Goal: Find specific page/section: Find specific page/section

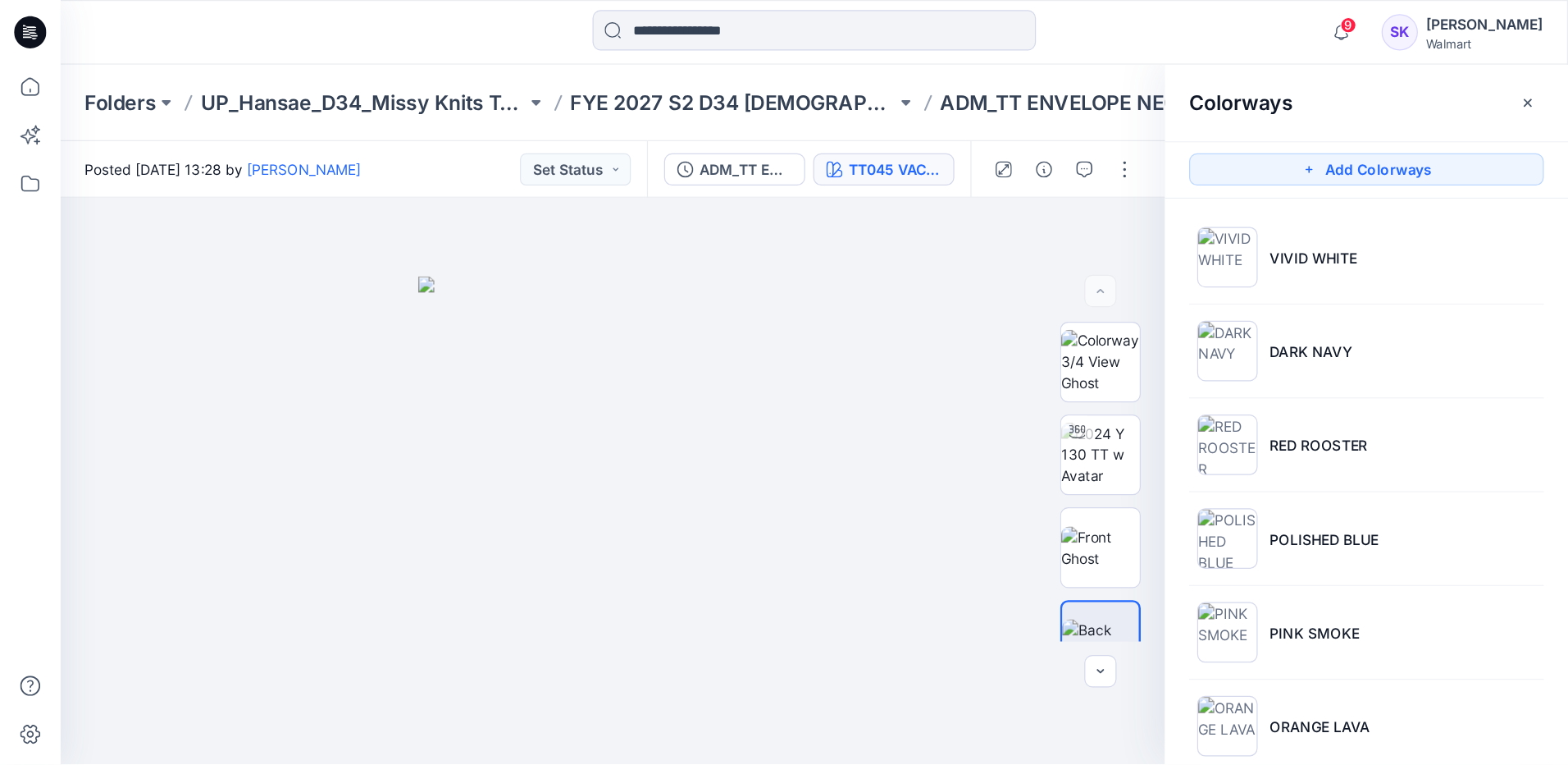
scroll to position [879, 0]
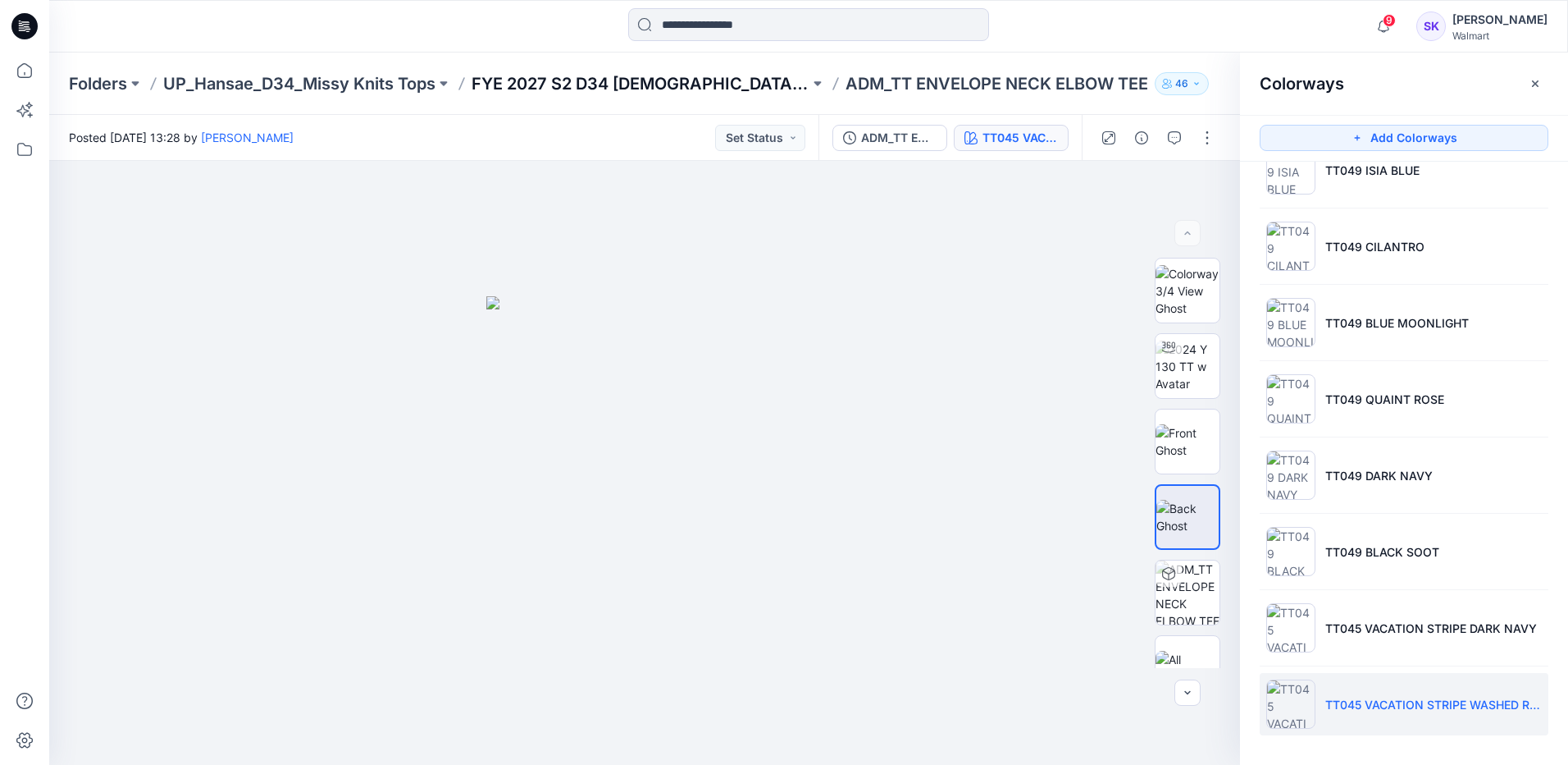
click at [564, 87] on p "FYE 2027 S2 D34 [DEMOGRAPHIC_DATA] Tops - Hansae" at bounding box center [640, 83] width 338 height 23
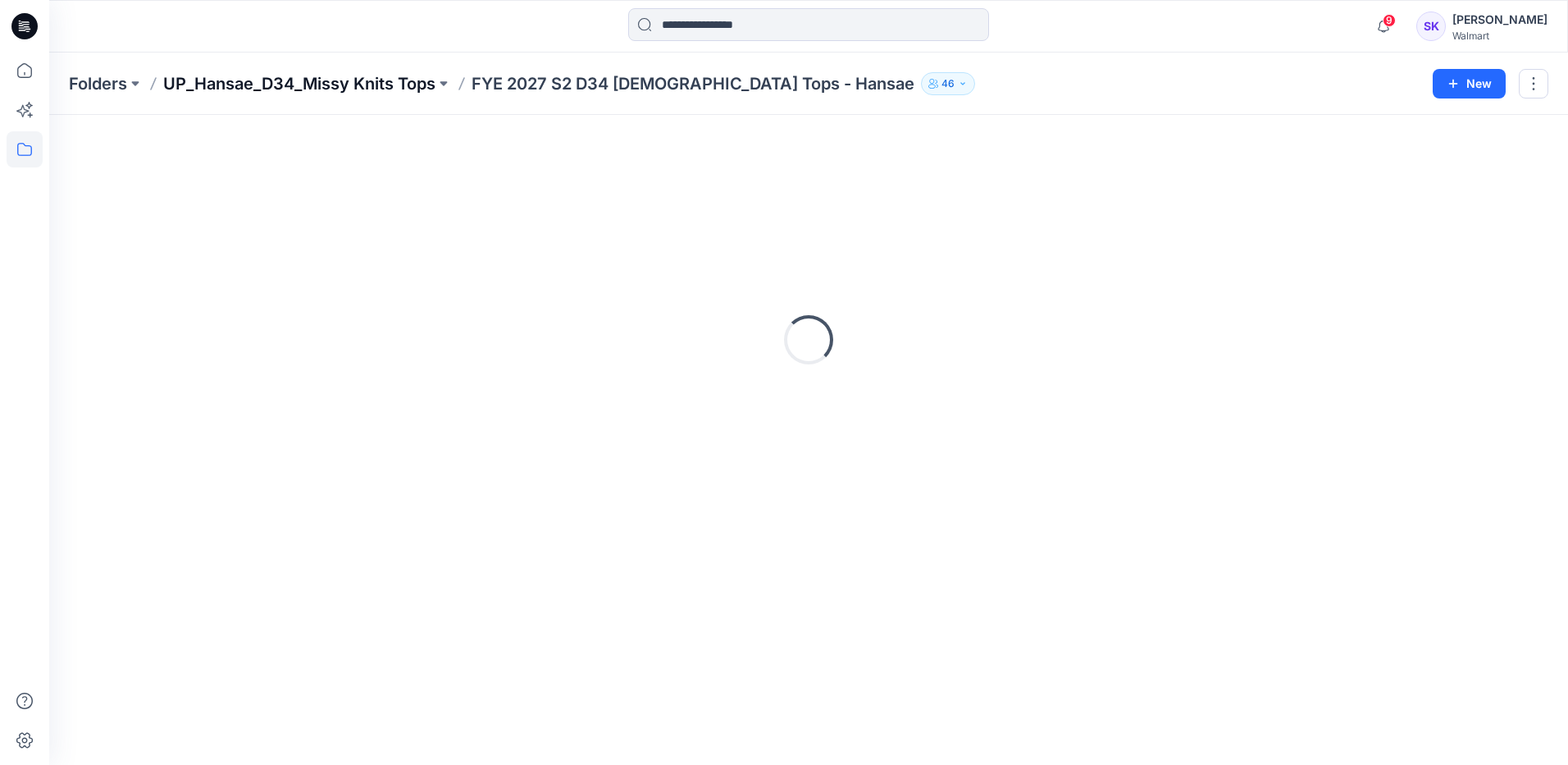
click at [345, 81] on p "UP_Hansae_D34_Missy Knits Tops" at bounding box center [300, 83] width 273 height 23
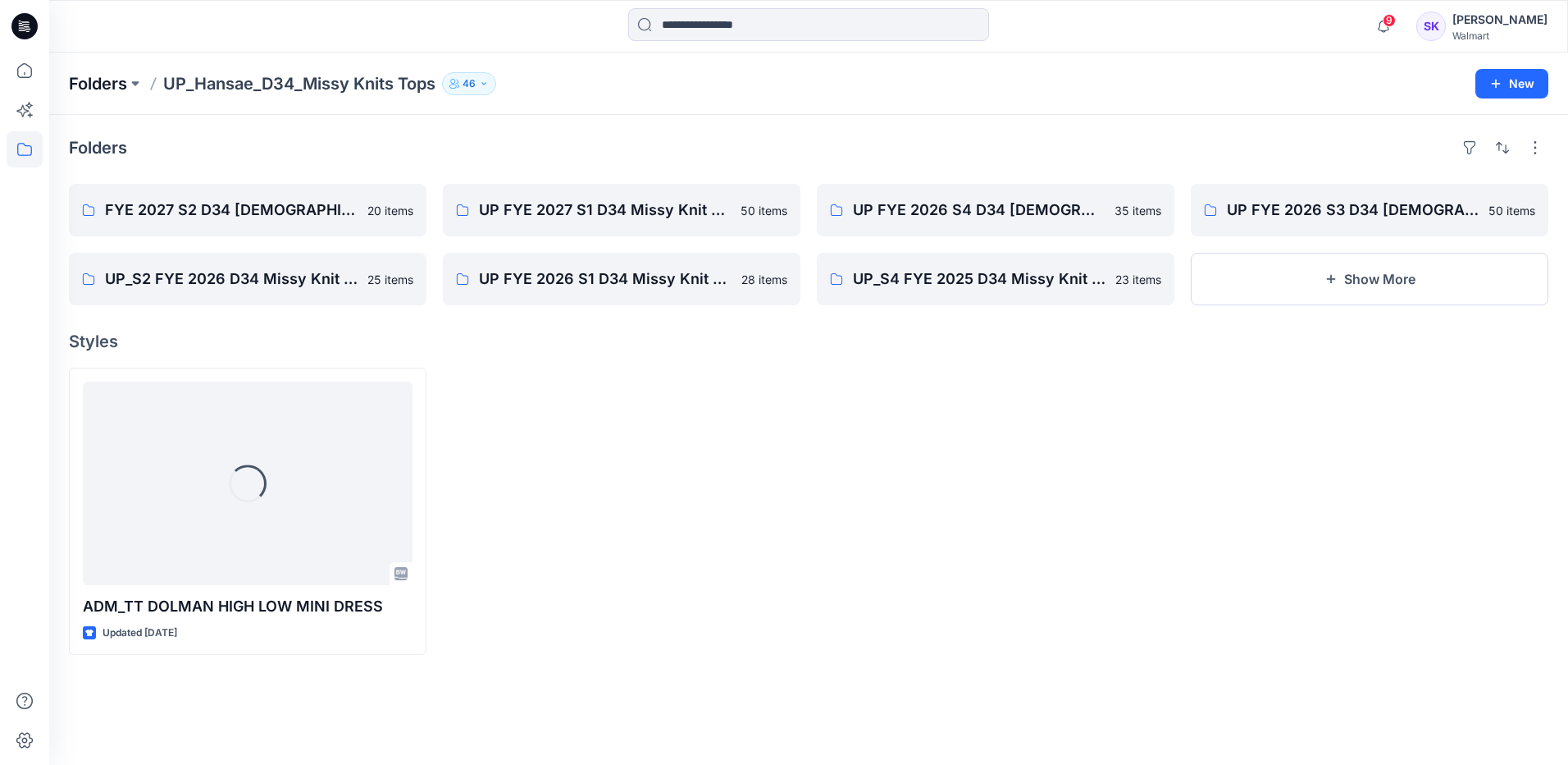
click at [123, 85] on p "Folders" at bounding box center [97, 83] width 58 height 23
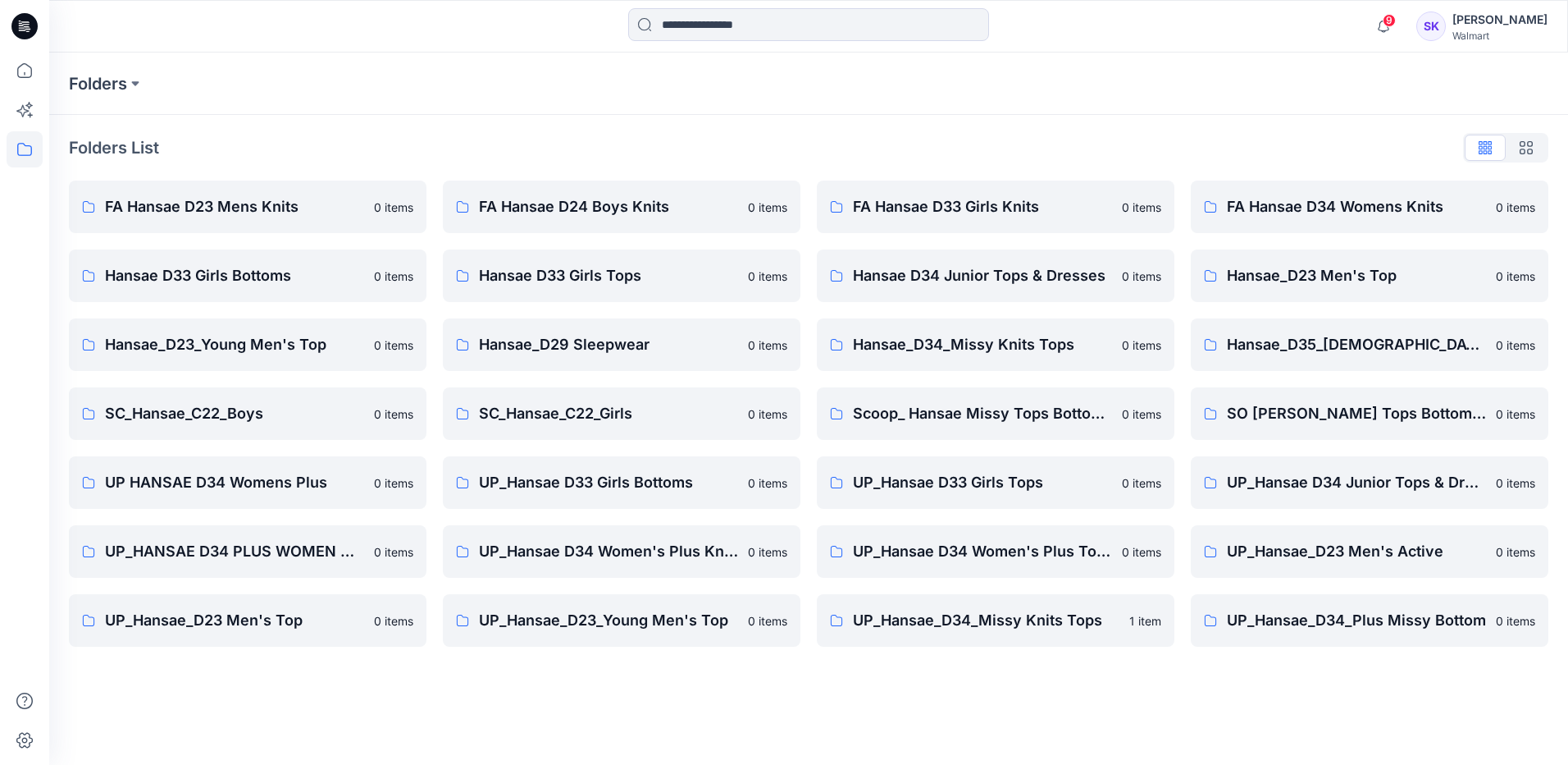
drag, startPoint x: 697, startPoint y: 706, endPoint x: 693, endPoint y: 693, distance: 13.6
click at [697, 621] on div "Folders Folders List FA Hansae D23 Mens Knits 0 items Hansae D33 Girls Bottoms …" at bounding box center [808, 408] width 1518 height 712
click at [1008, 621] on p "UP_Hansae_D34_Missy Knits Tops" at bounding box center [986, 620] width 266 height 23
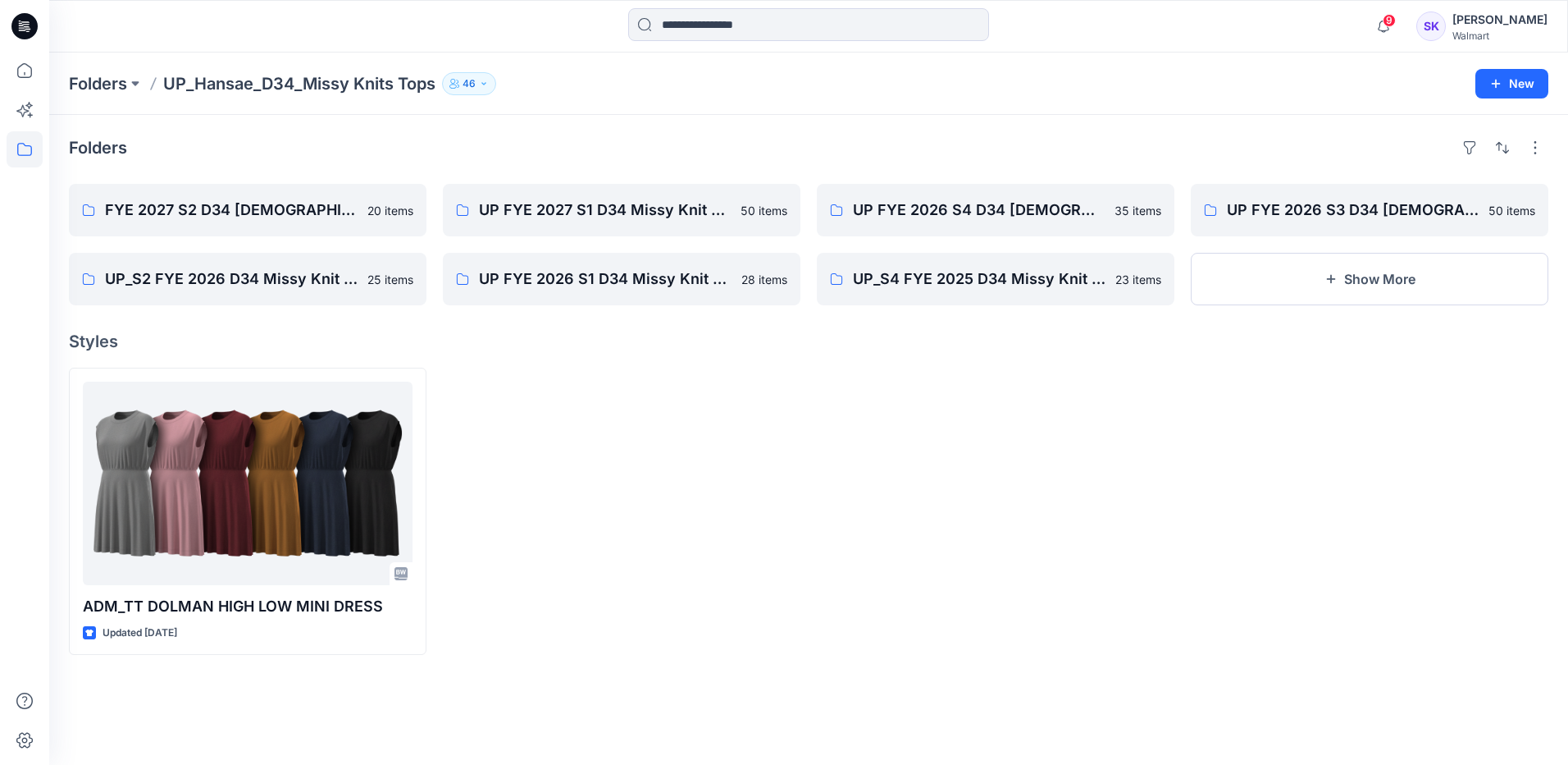
click at [1008, 621] on div at bounding box center [996, 511] width 357 height 287
click at [1019, 513] on div at bounding box center [996, 511] width 357 height 287
click at [217, 219] on p "FYE 2027 S2 D34 [DEMOGRAPHIC_DATA] Tops - Hansae" at bounding box center [246, 210] width 282 height 23
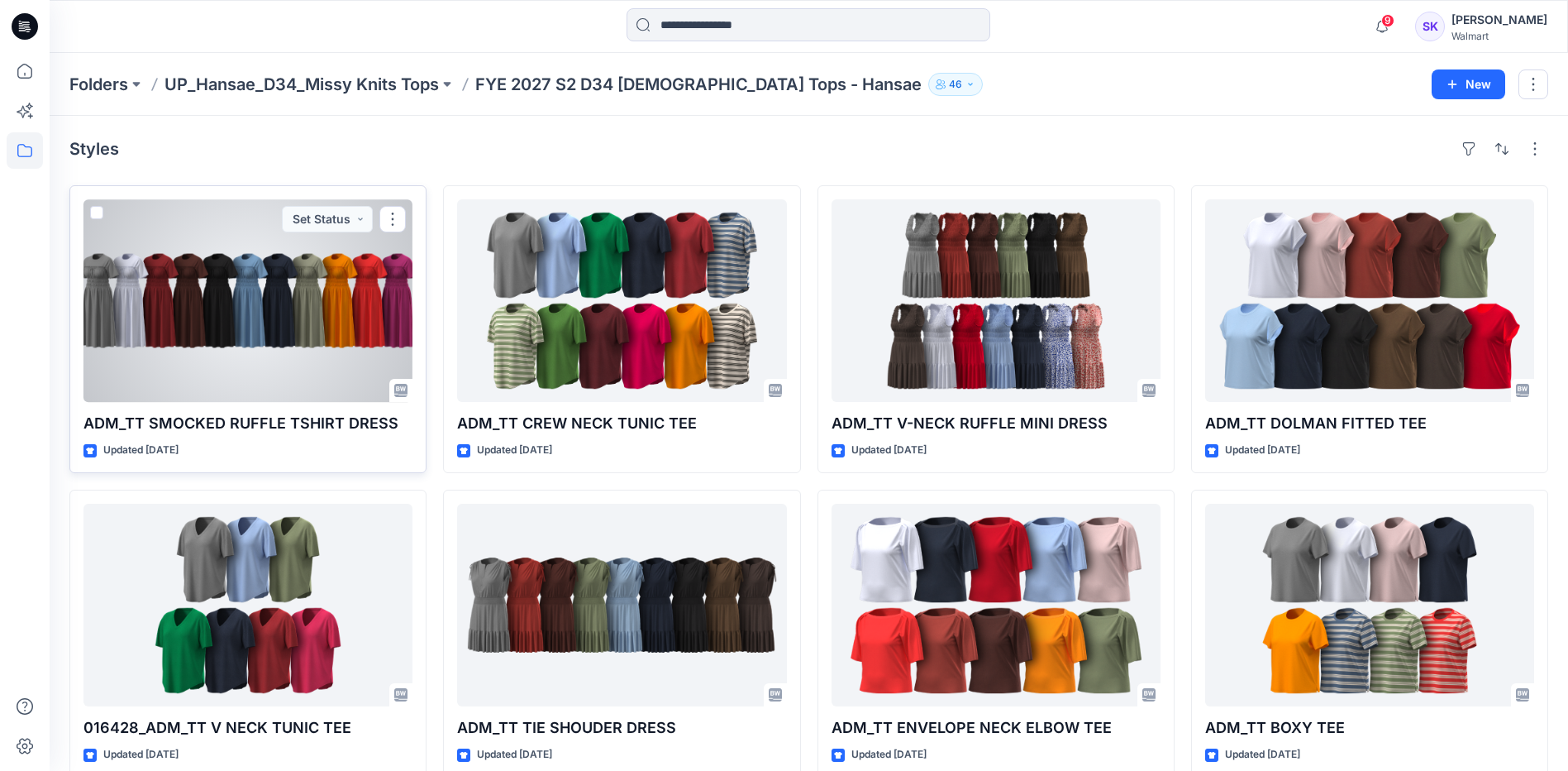
click at [269, 311] on div at bounding box center [248, 300] width 329 height 203
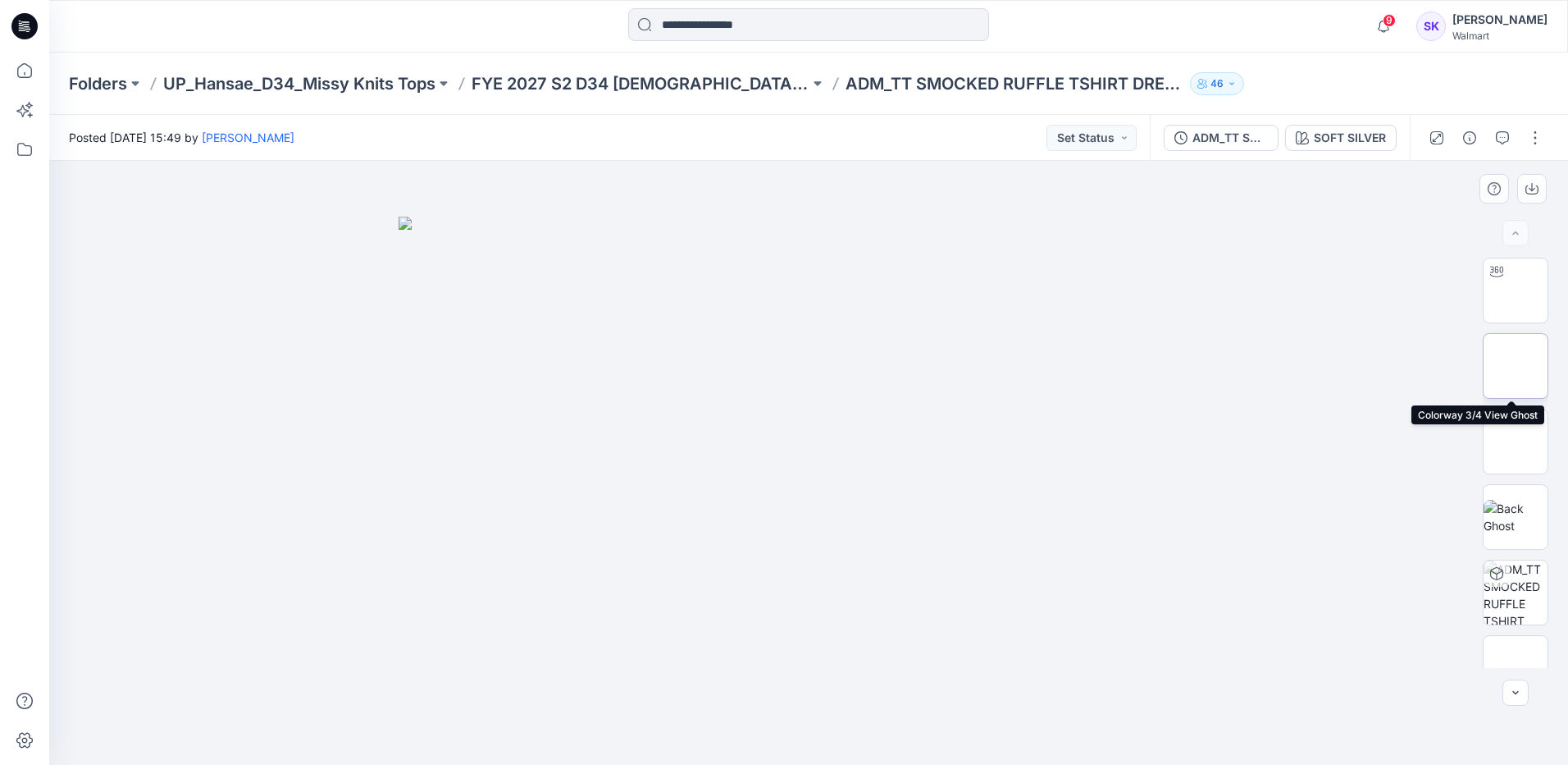
click at [1275, 366] on img at bounding box center [1515, 366] width 0 height 0
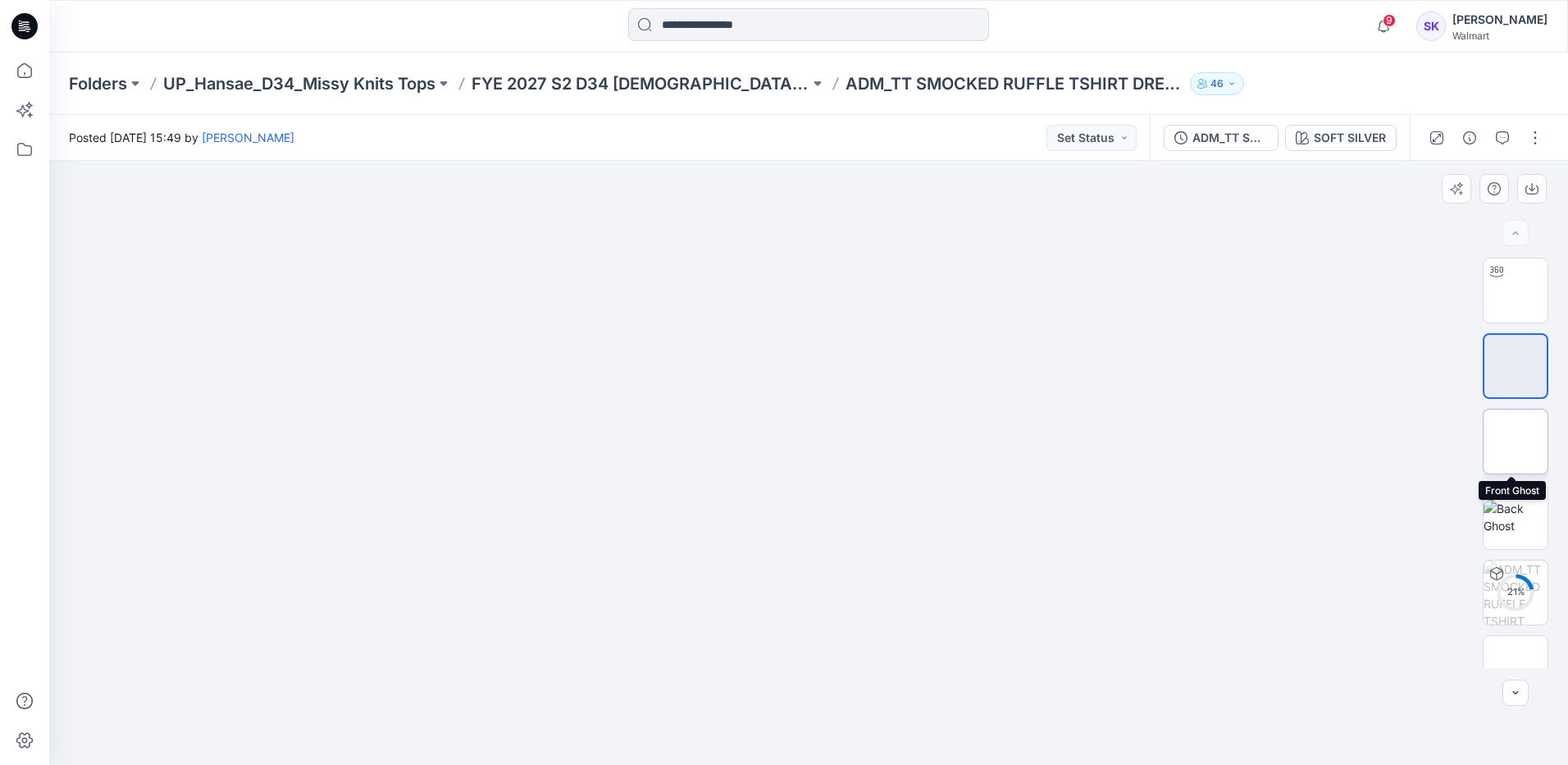
click at [1275, 442] on img at bounding box center [1515, 442] width 0 height 0
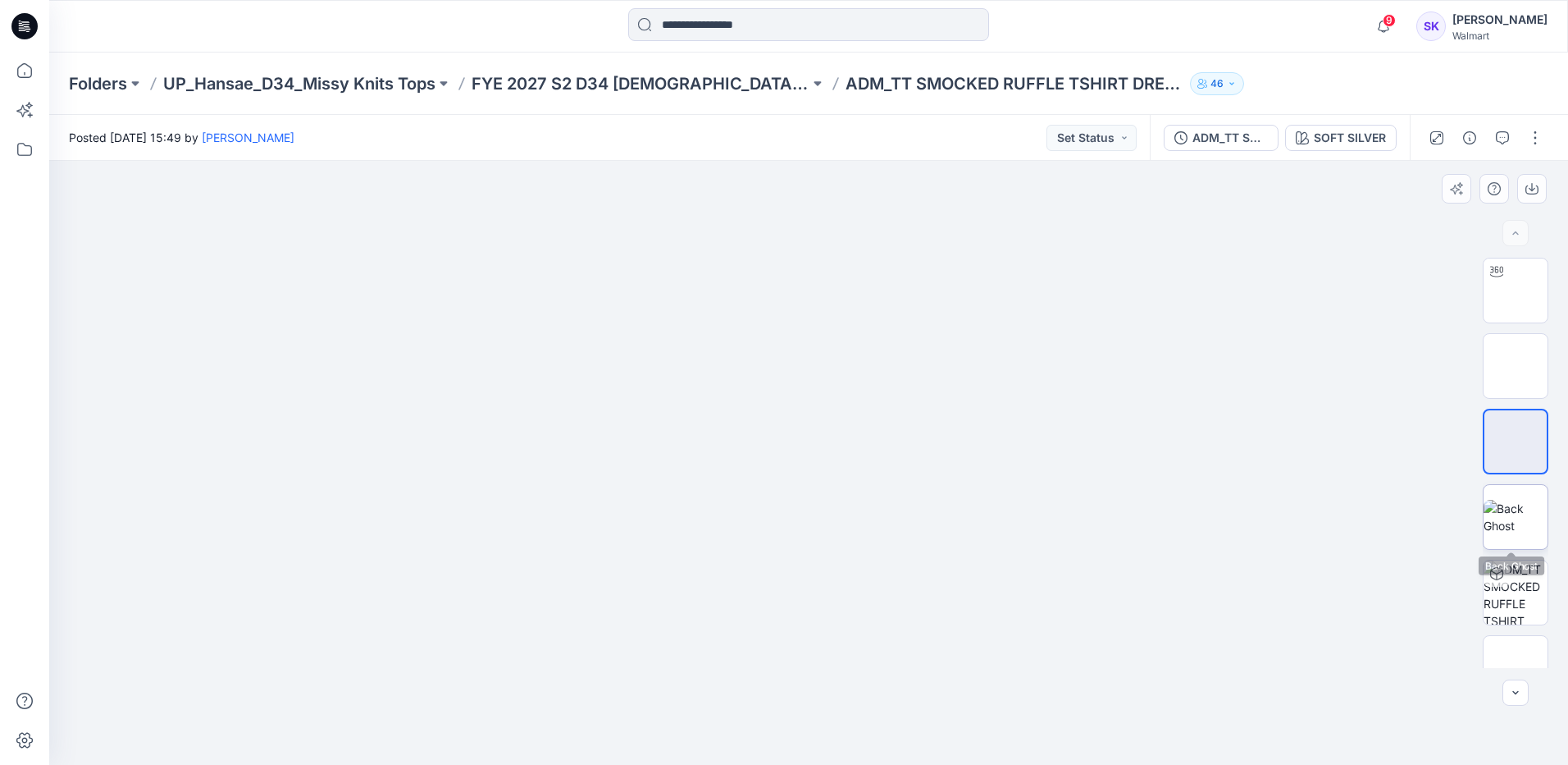
click at [1275, 526] on img at bounding box center [1515, 517] width 64 height 34
